Goal: Task Accomplishment & Management: Complete application form

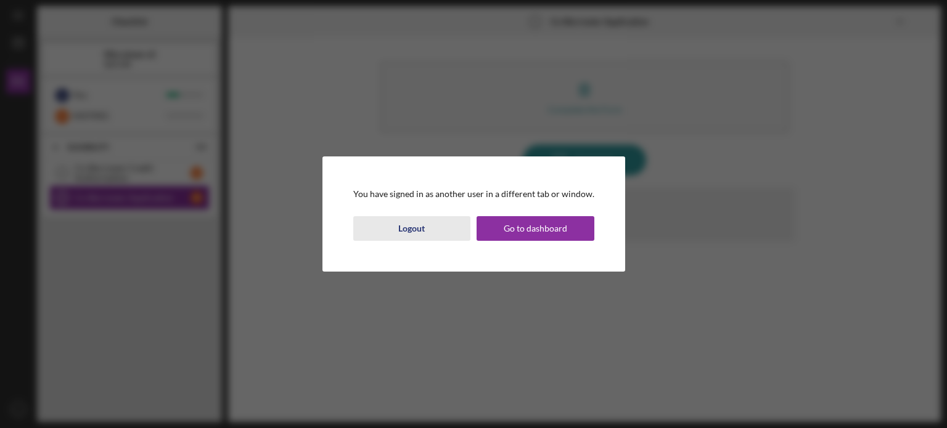
click at [445, 231] on button "Logout" at bounding box center [412, 228] width 118 height 25
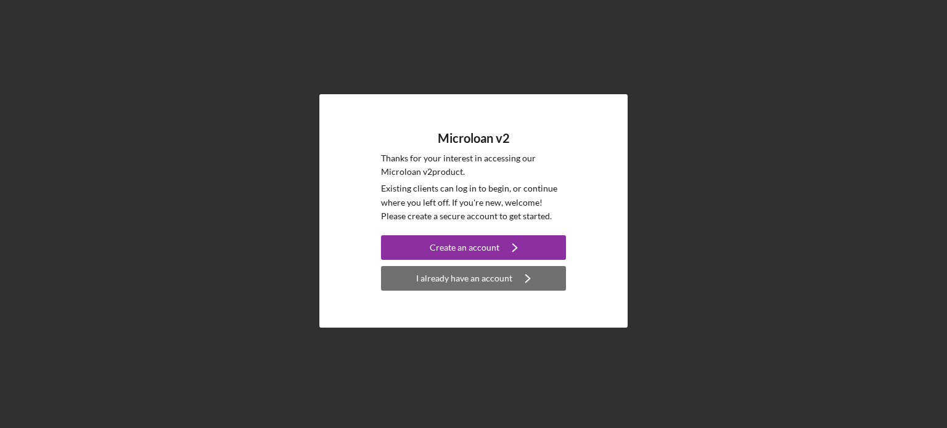
click at [486, 278] on div "I already have an account" at bounding box center [464, 278] width 96 height 25
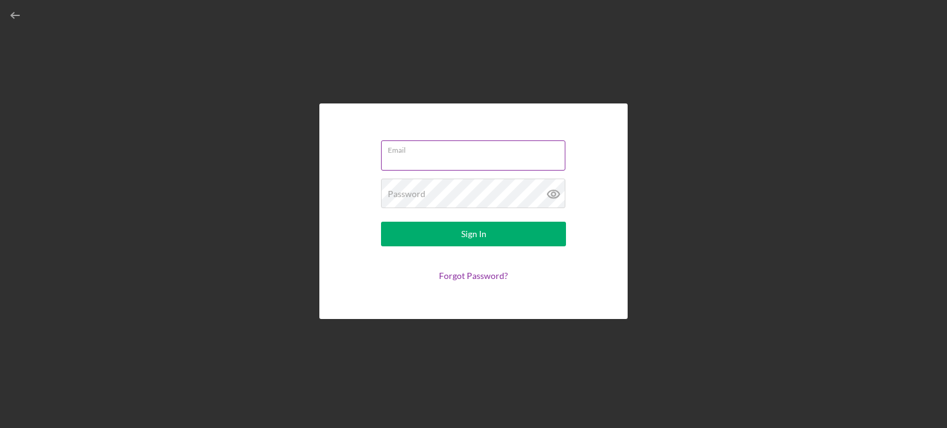
click at [473, 161] on input "Email" at bounding box center [473, 156] width 184 height 30
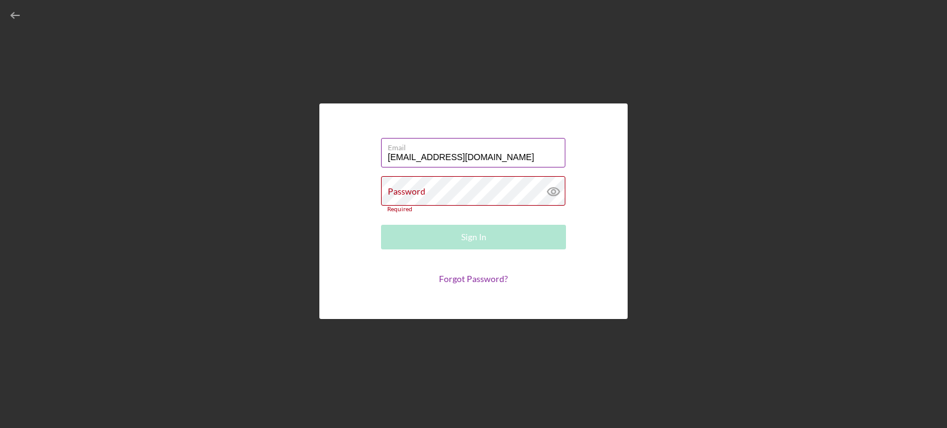
drag, startPoint x: 513, startPoint y: 171, endPoint x: 423, endPoint y: 161, distance: 89.9
click at [423, 161] on input "HAIYINGLA@GMAIL.COM" at bounding box center [473, 153] width 184 height 30
click at [497, 160] on input "HAIYINGLA@GMAIL.COM" at bounding box center [473, 153] width 184 height 30
drag, startPoint x: 500, startPoint y: 160, endPoint x: 342, endPoint y: 154, distance: 158.5
click at [342, 154] on div "Email HAIYINGLA@GMAIL.COM Password Required Sign In Forgot Password?" at bounding box center [473, 212] width 308 height 216
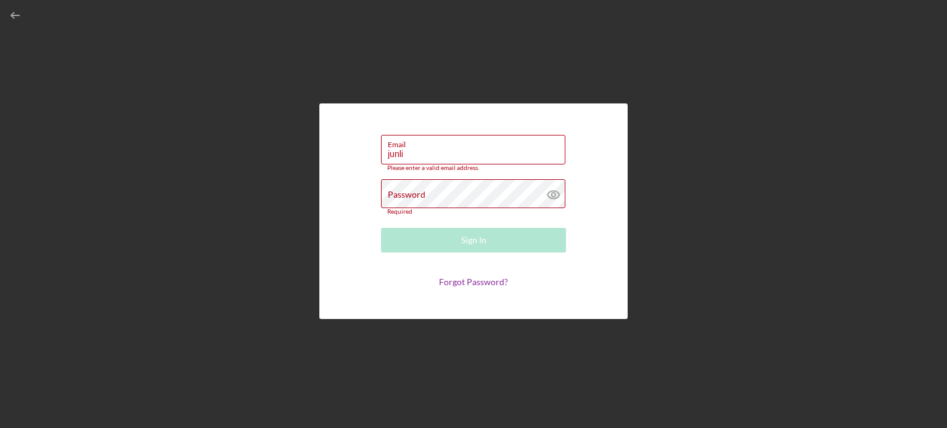
type input "junliangla@gmail.com"
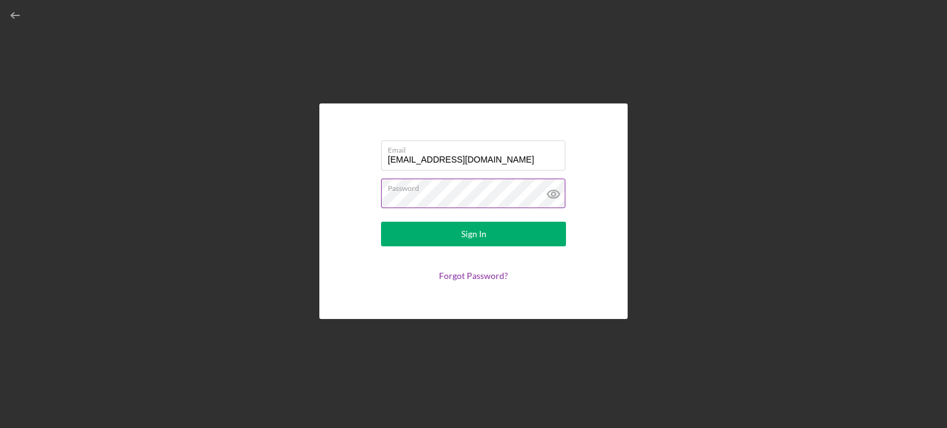
click at [544, 192] on icon at bounding box center [553, 194] width 31 height 31
click at [468, 222] on div "Sign In" at bounding box center [473, 234] width 25 height 25
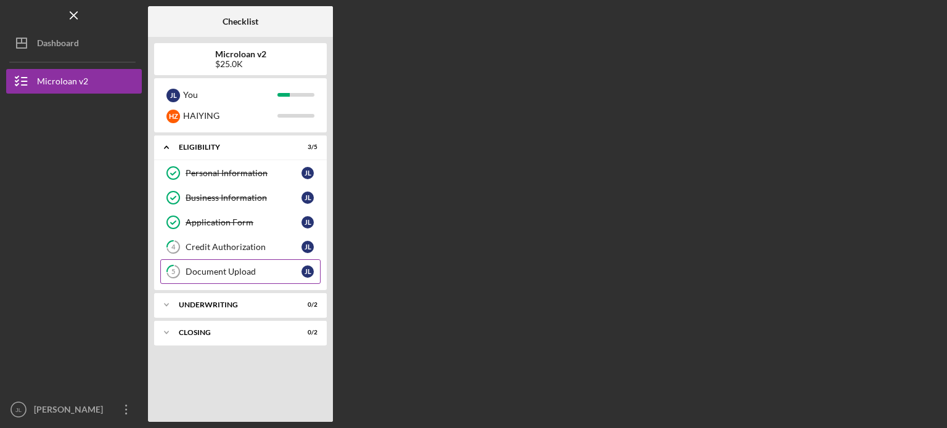
click at [246, 270] on div "Document Upload" at bounding box center [243, 272] width 116 height 10
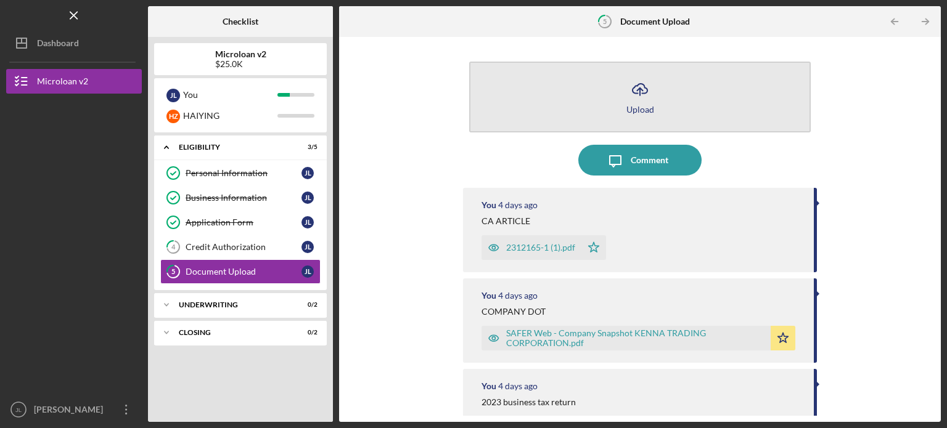
click at [632, 99] on icon "Icon/Upload" at bounding box center [639, 89] width 31 height 31
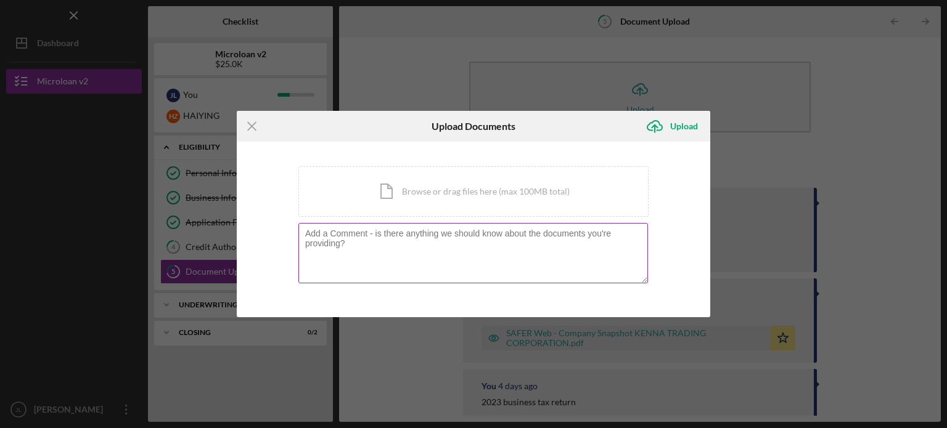
click at [501, 230] on textarea at bounding box center [472, 253] width 349 height 60
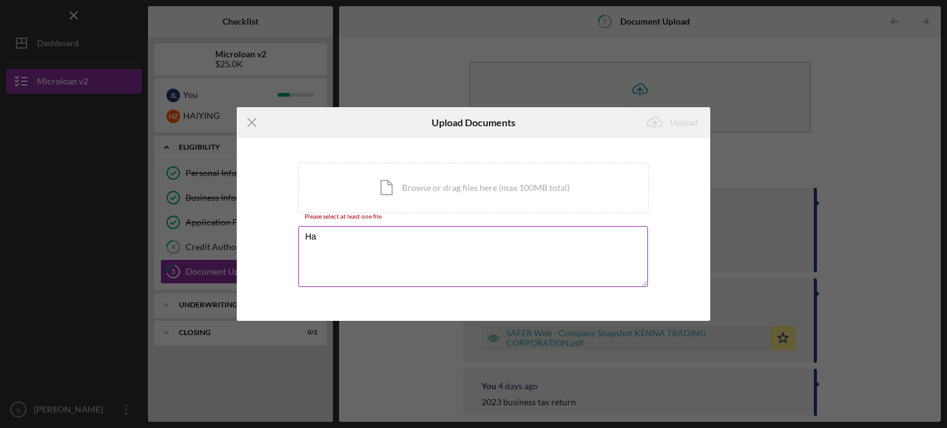
type textarea "H"
type textarea "wife's driver license"
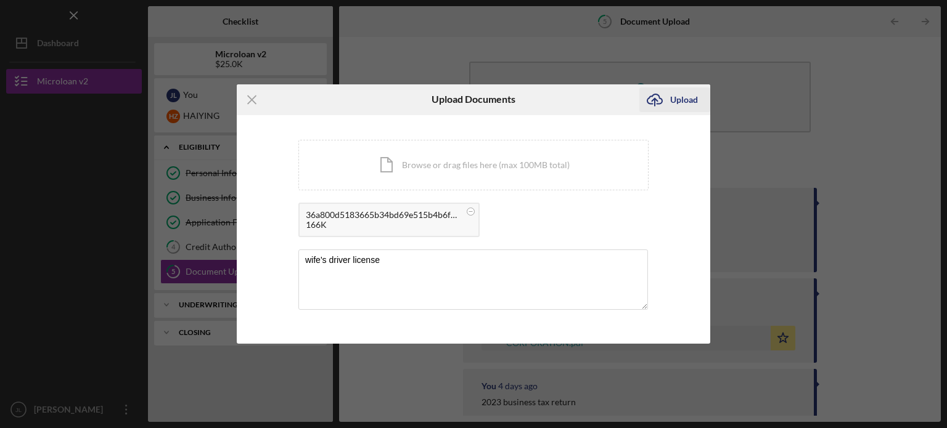
click at [683, 97] on div "Upload" at bounding box center [684, 100] width 28 height 25
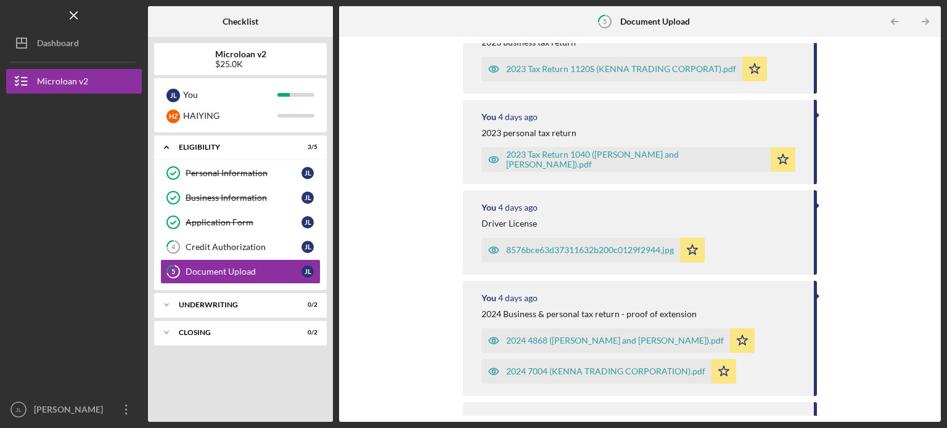
scroll to position [143, 0]
